Goal: Information Seeking & Learning: Compare options

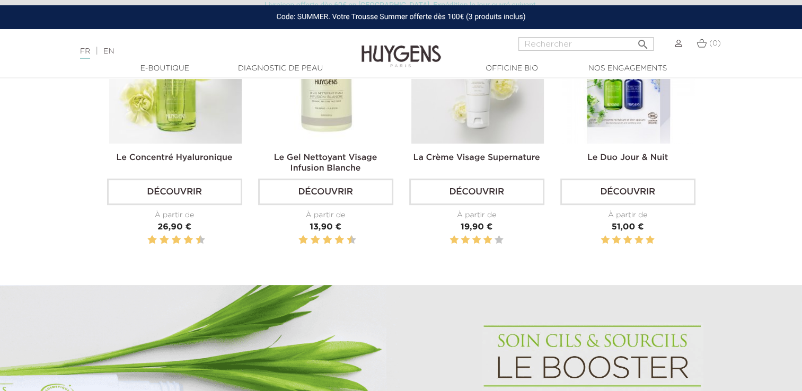
scroll to position [424, 0]
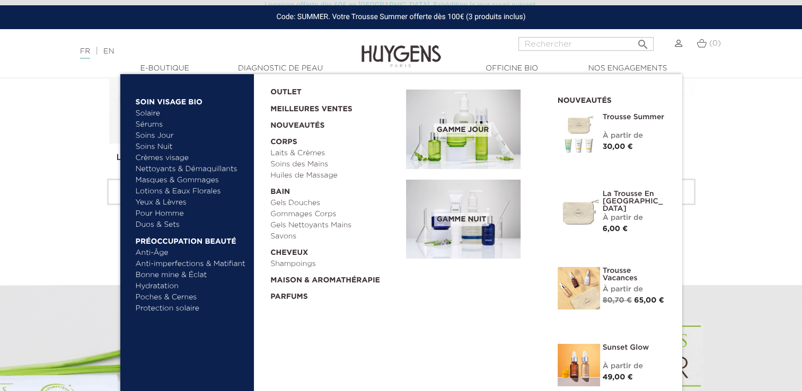
click at [171, 226] on link "Duos & Sets" at bounding box center [191, 224] width 111 height 11
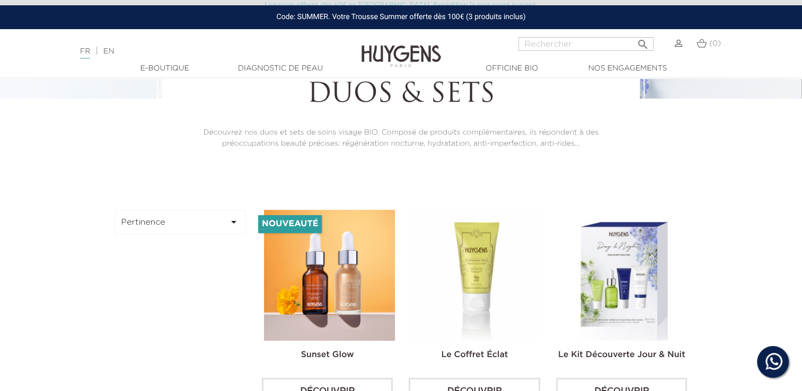
scroll to position [253, 0]
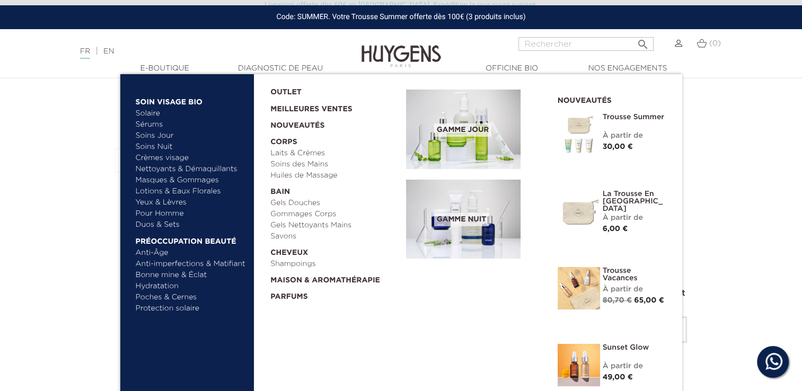
click at [190, 278] on link "Bonne mine & Éclat" at bounding box center [191, 275] width 111 height 11
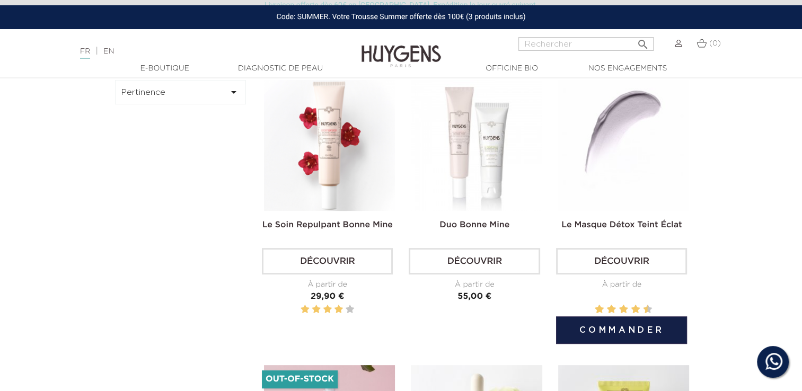
scroll to position [167, 0]
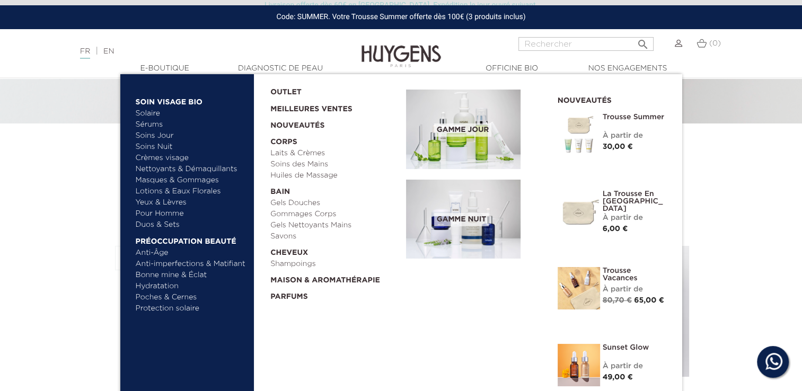
click at [577, 356] on img at bounding box center [578, 365] width 42 height 42
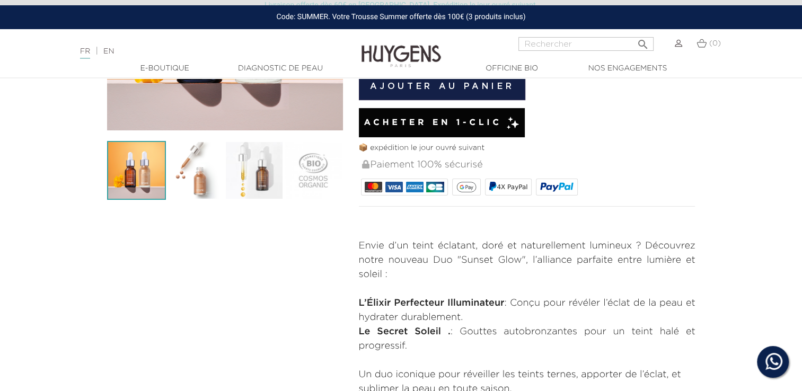
scroll to position [287, 0]
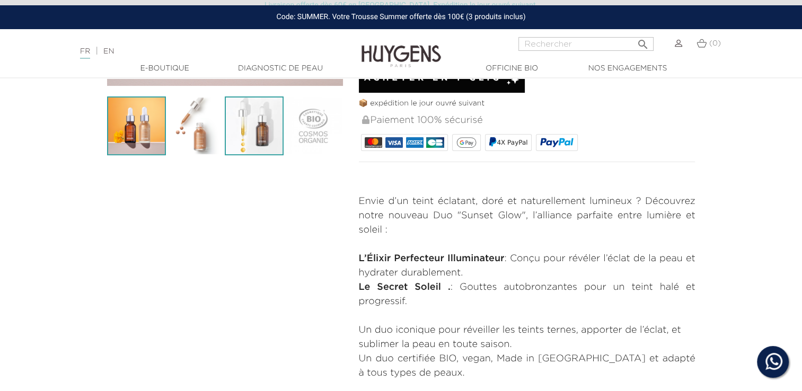
click at [246, 127] on img at bounding box center [254, 125] width 59 height 59
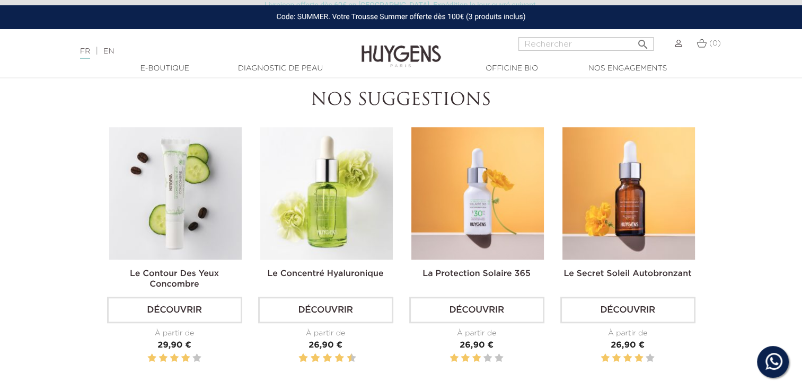
scroll to position [869, 0]
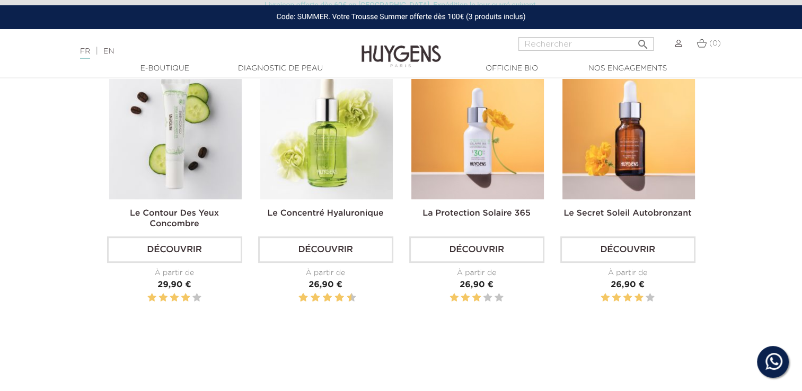
drag, startPoint x: 621, startPoint y: 206, endPoint x: 620, endPoint y: 213, distance: 7.4
click at [620, 213] on h2 "Le Secret Soleil Autobronzant" at bounding box center [627, 217] width 135 height 21
click at [620, 213] on link "Le Secret Soleil Autobronzant" at bounding box center [627, 213] width 128 height 8
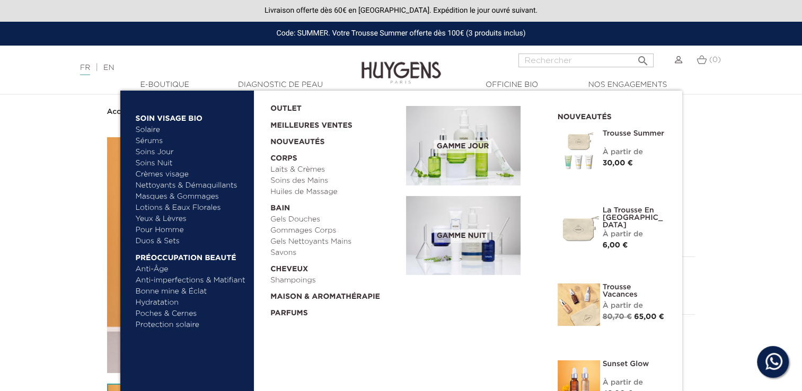
click at [175, 241] on link "Duos & Sets" at bounding box center [191, 241] width 111 height 11
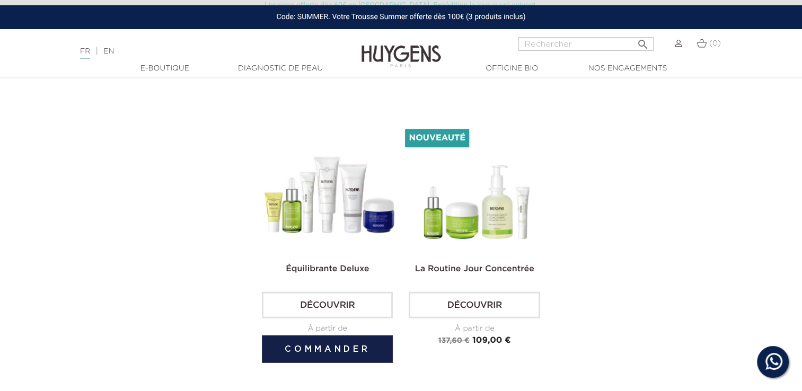
scroll to position [2504, 0]
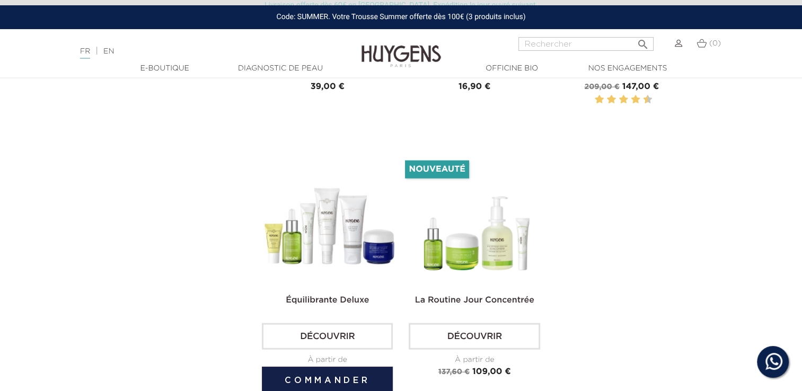
drag, startPoint x: 350, startPoint y: 136, endPoint x: 307, endPoint y: 227, distance: 100.0
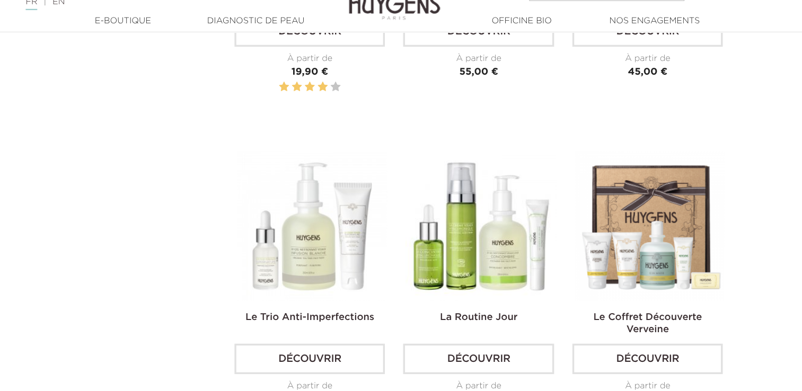
scroll to position [2030, 0]
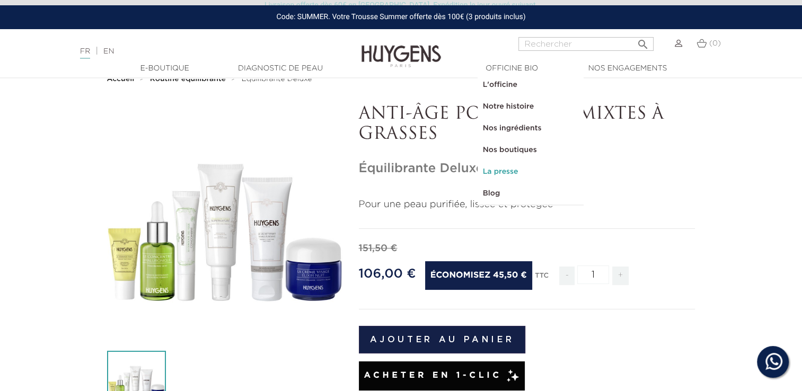
scroll to position [34, 0]
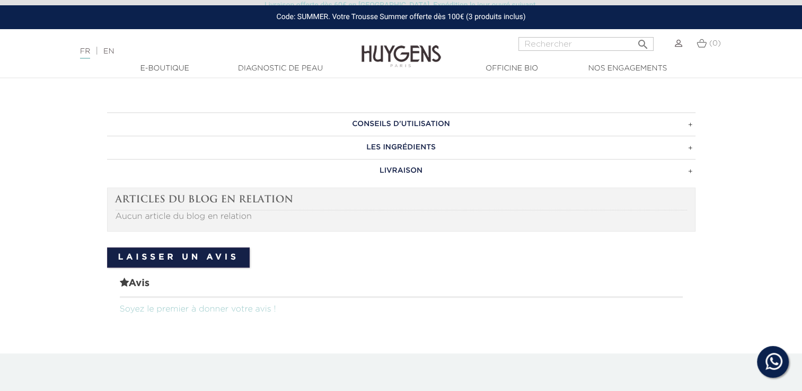
scroll to position [727, 0]
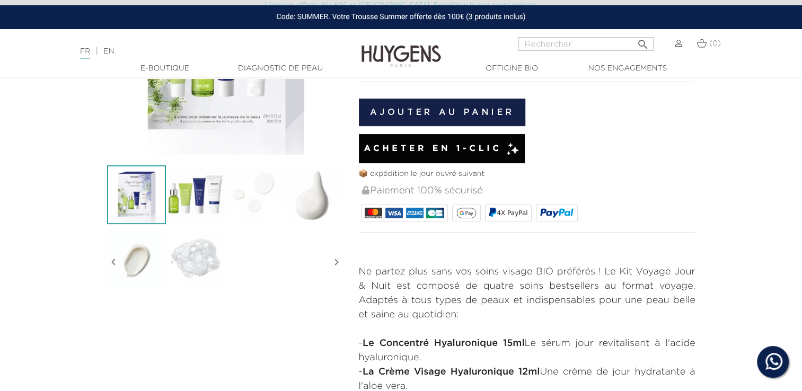
scroll to position [53, 0]
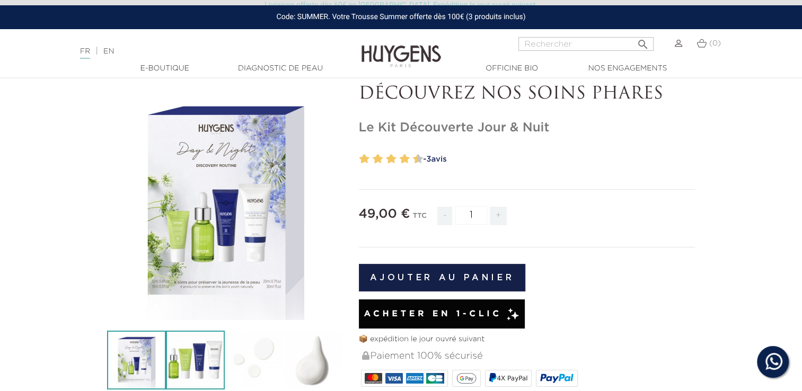
click at [207, 369] on img at bounding box center [195, 360] width 59 height 59
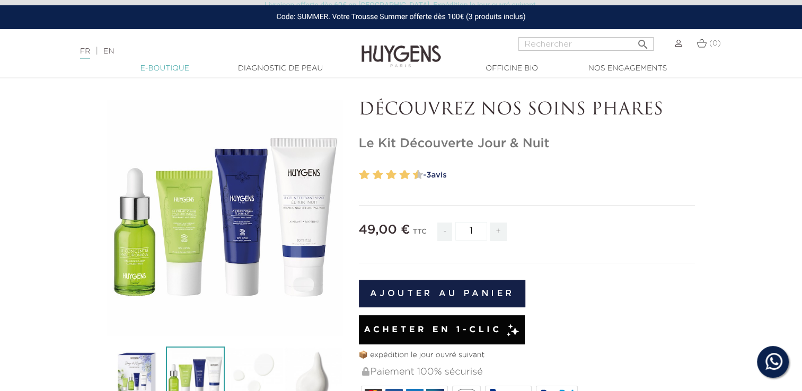
scroll to position [0, 0]
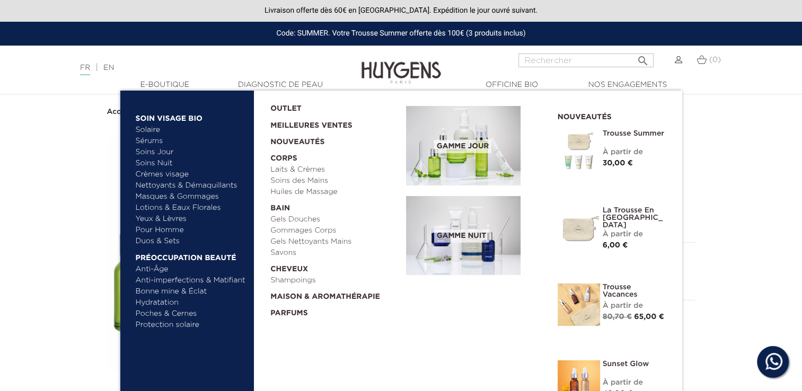
click at [162, 164] on link "Soins Nuit" at bounding box center [186, 163] width 101 height 11
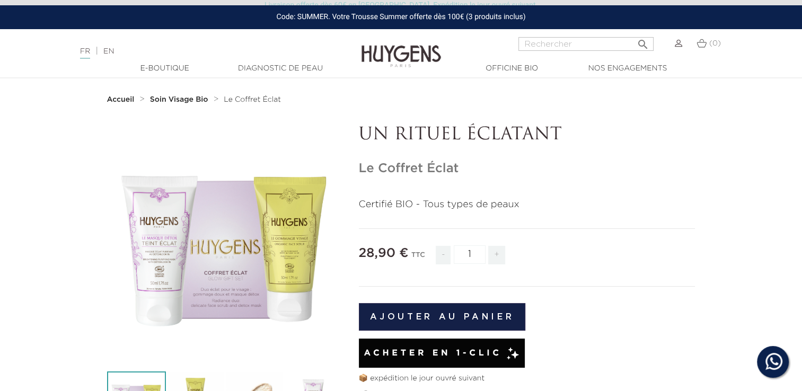
scroll to position [13, 0]
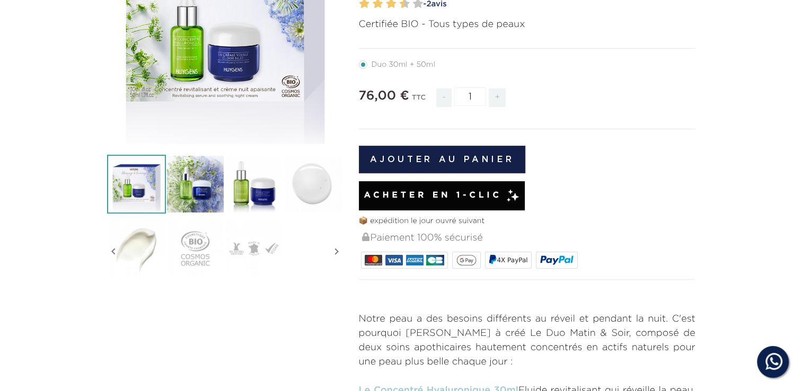
scroll to position [235, 0]
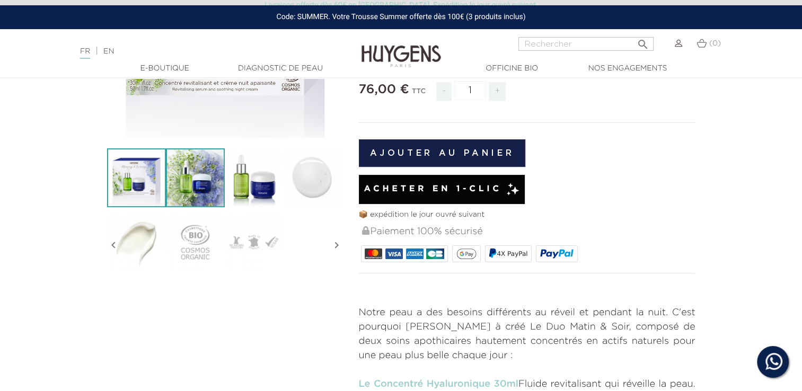
click at [213, 191] on img at bounding box center [195, 177] width 59 height 59
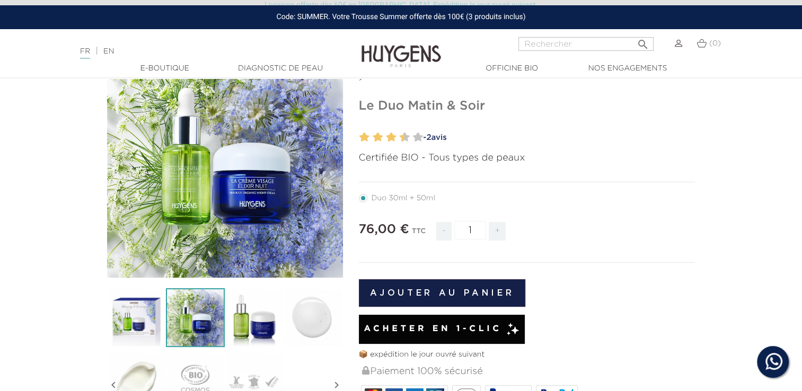
scroll to position [94, 0]
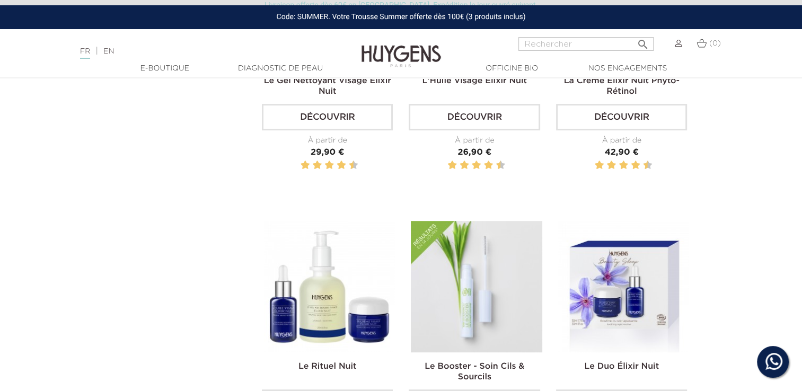
scroll to position [371, 0]
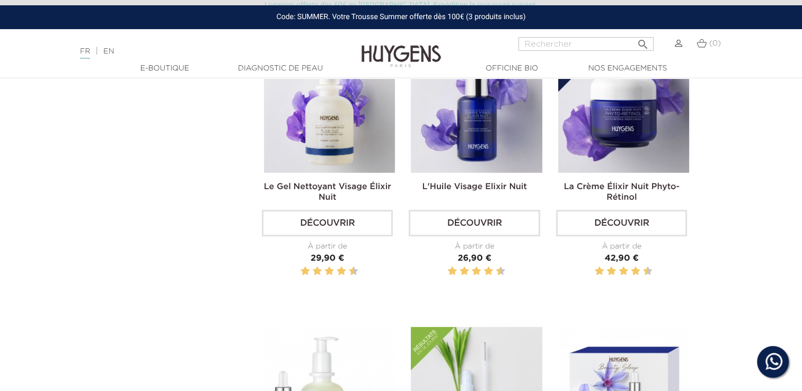
drag, startPoint x: 411, startPoint y: 15, endPoint x: 148, endPoint y: 252, distance: 353.8
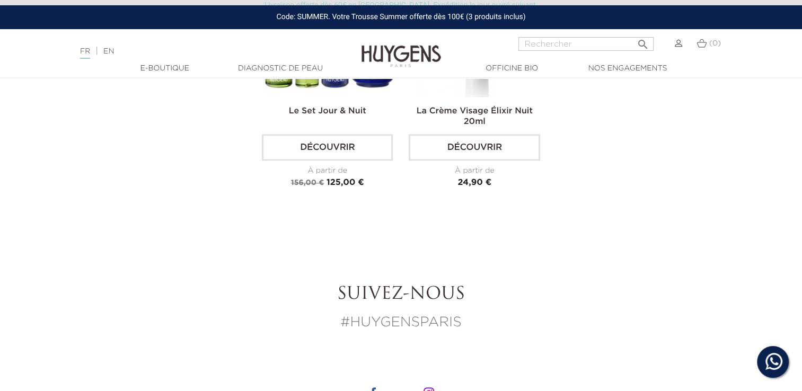
scroll to position [1203, 0]
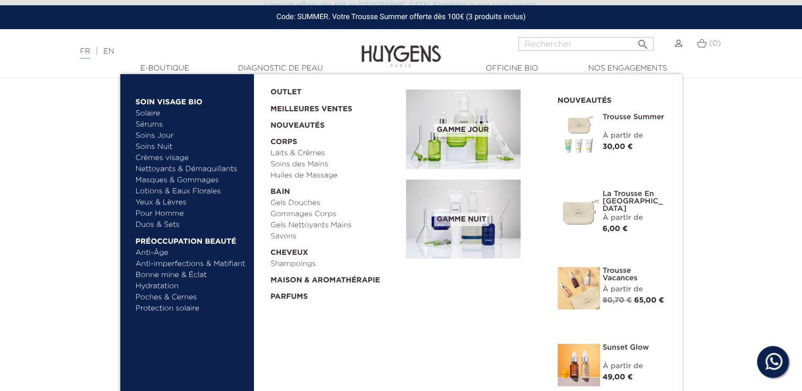
click at [171, 224] on link "Duos & Sets" at bounding box center [191, 224] width 111 height 11
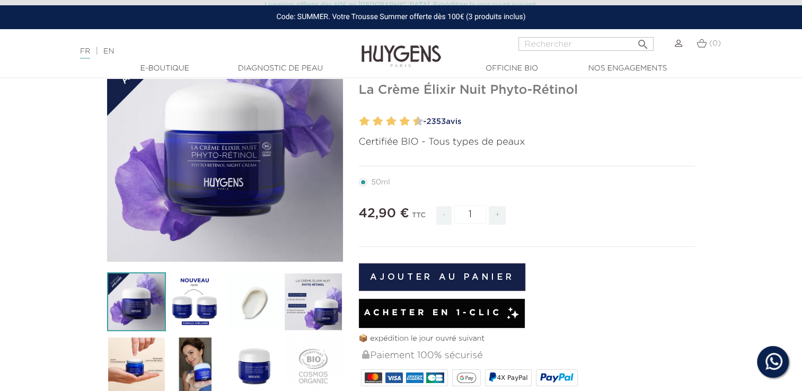
scroll to position [232, 0]
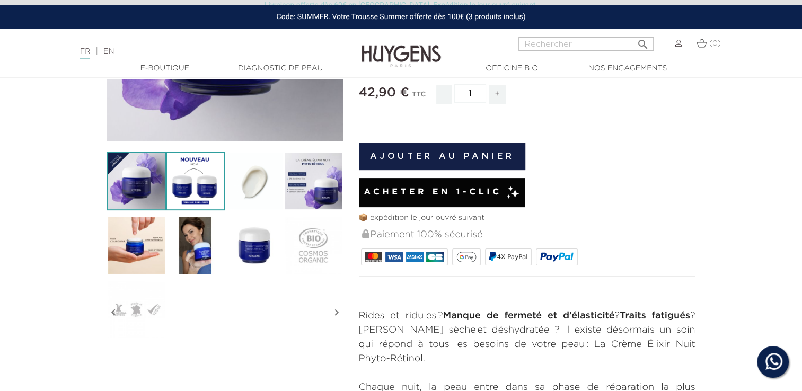
click at [213, 188] on img at bounding box center [195, 181] width 59 height 59
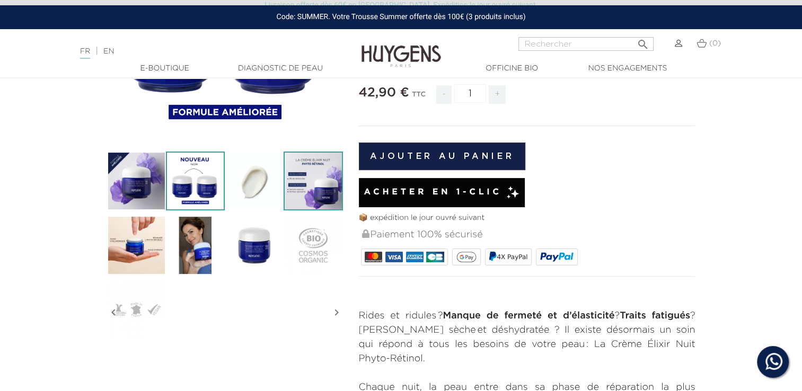
click at [303, 175] on img at bounding box center [313, 181] width 59 height 59
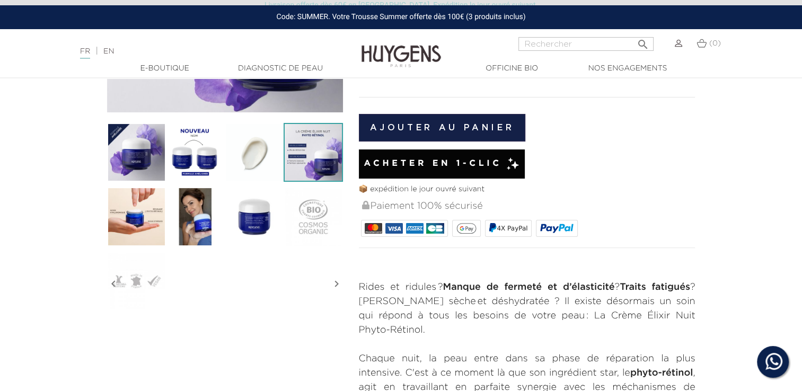
scroll to position [262, 0]
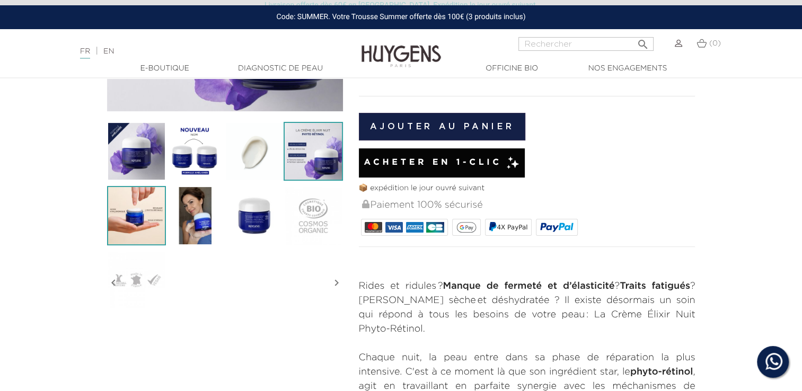
click at [124, 236] on img at bounding box center [136, 215] width 59 height 59
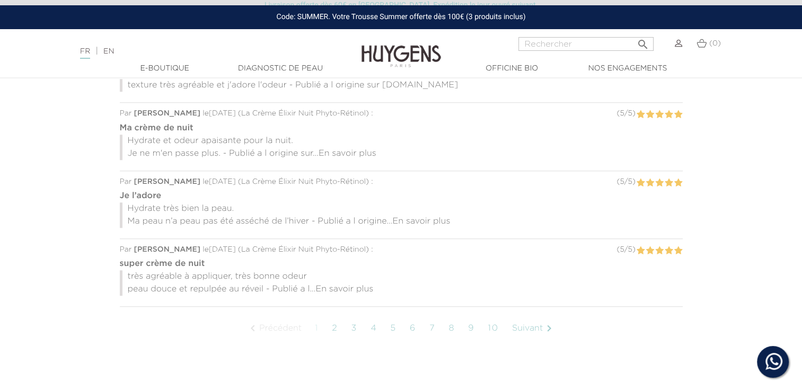
scroll to position [778, 0]
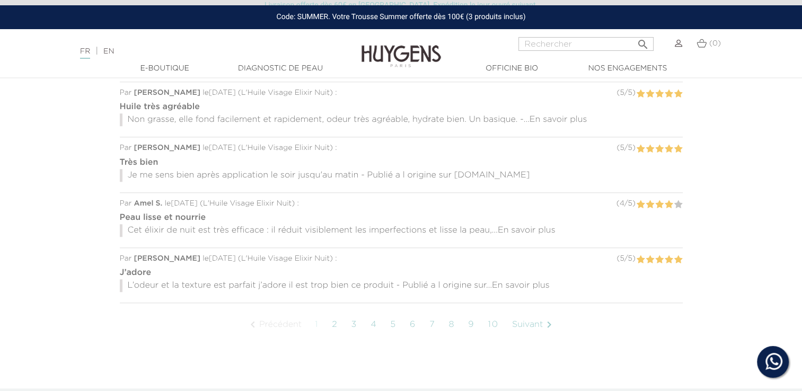
scroll to position [1113, 0]
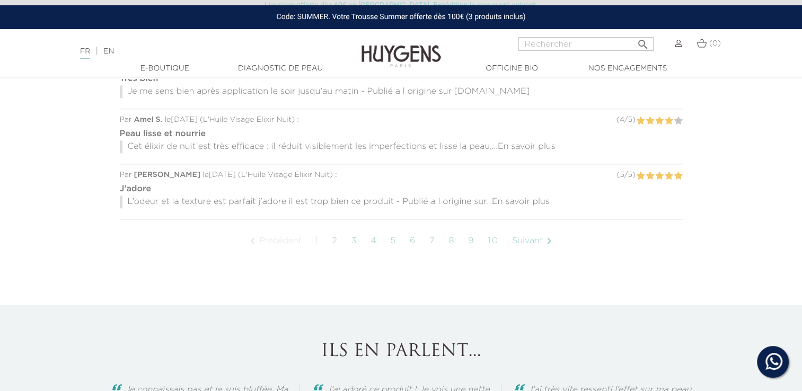
click at [389, 239] on link "5" at bounding box center [393, 241] width 17 height 26
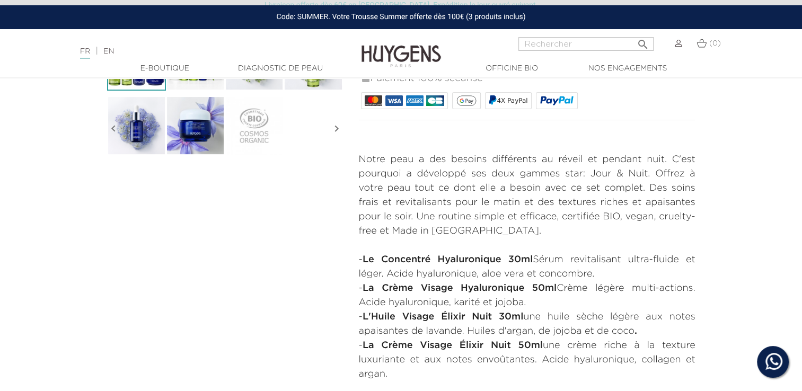
scroll to position [212, 0]
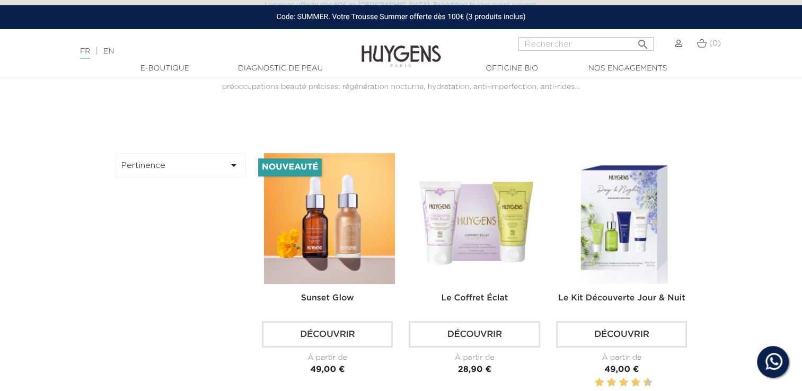
scroll to position [318, 0]
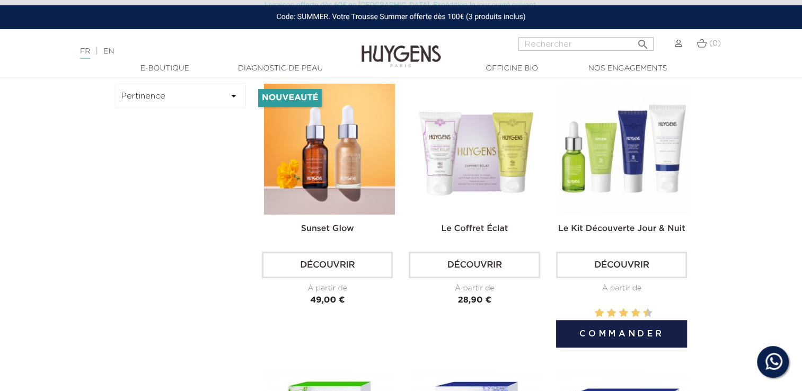
click at [642, 169] on img at bounding box center [623, 149] width 131 height 131
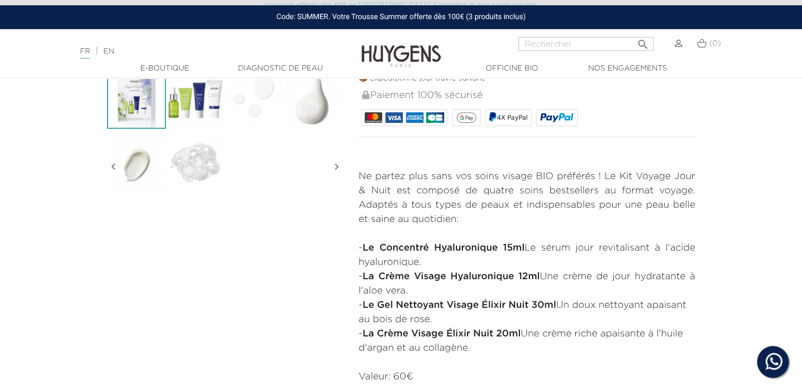
scroll to position [371, 0]
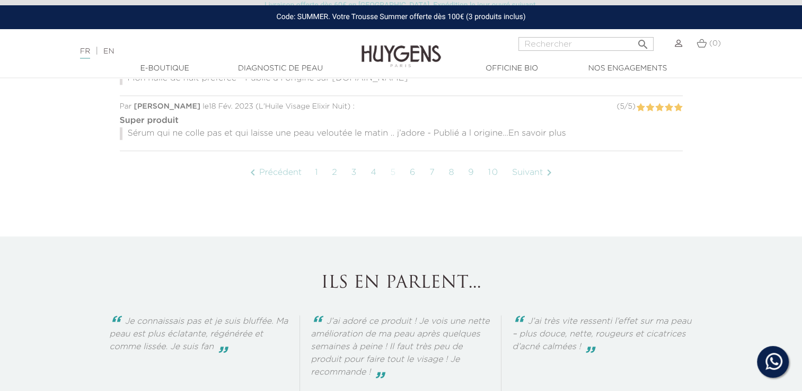
scroll to position [1037, 0]
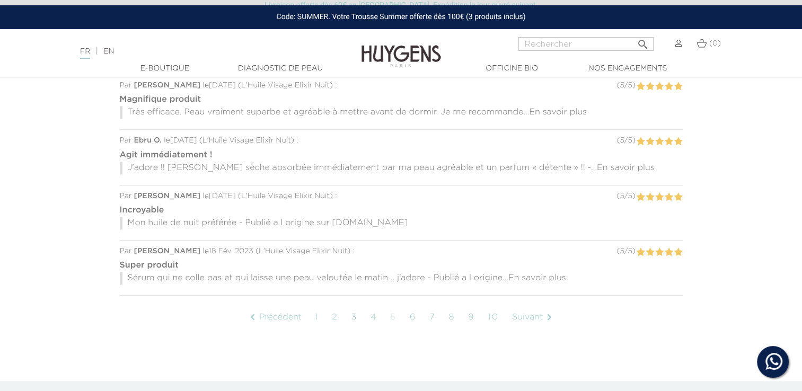
click at [316, 317] on link "1" at bounding box center [316, 317] width 14 height 26
